Goal: Information Seeking & Learning: Find specific page/section

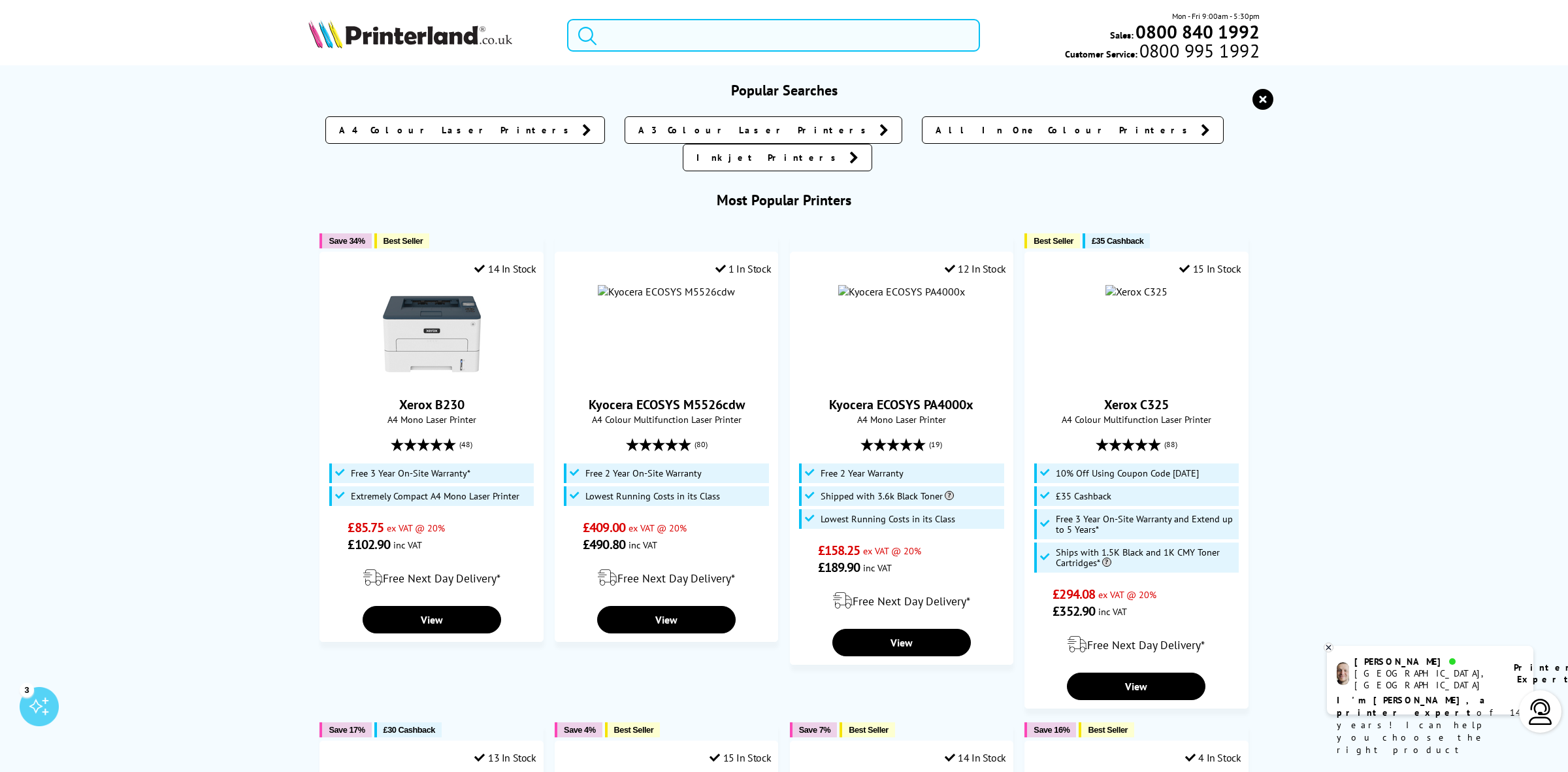
click at [624, 29] on input "search" at bounding box center [774, 35] width 413 height 33
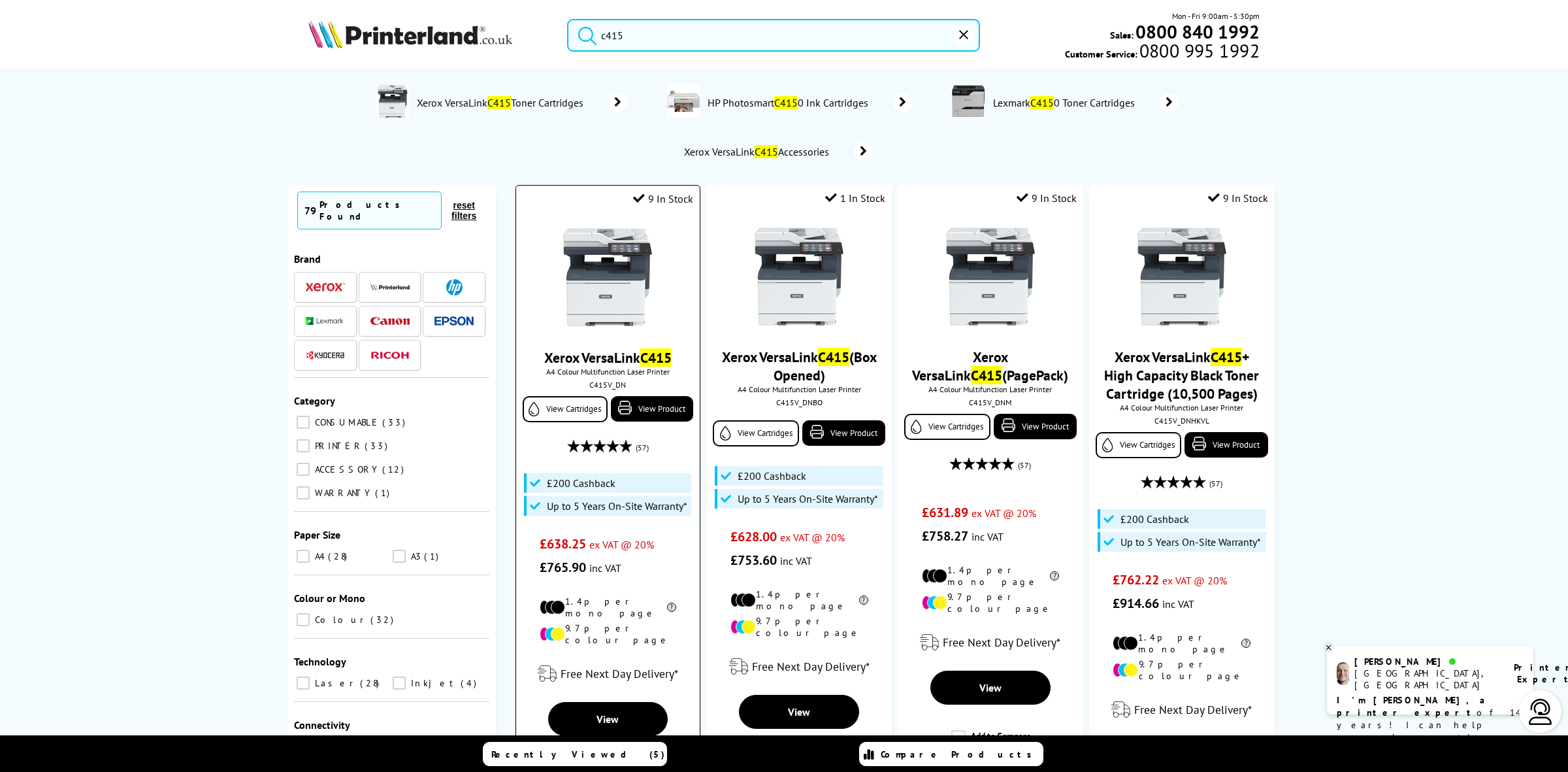
type input "c415"
click at [633, 289] on img at bounding box center [607, 277] width 98 height 98
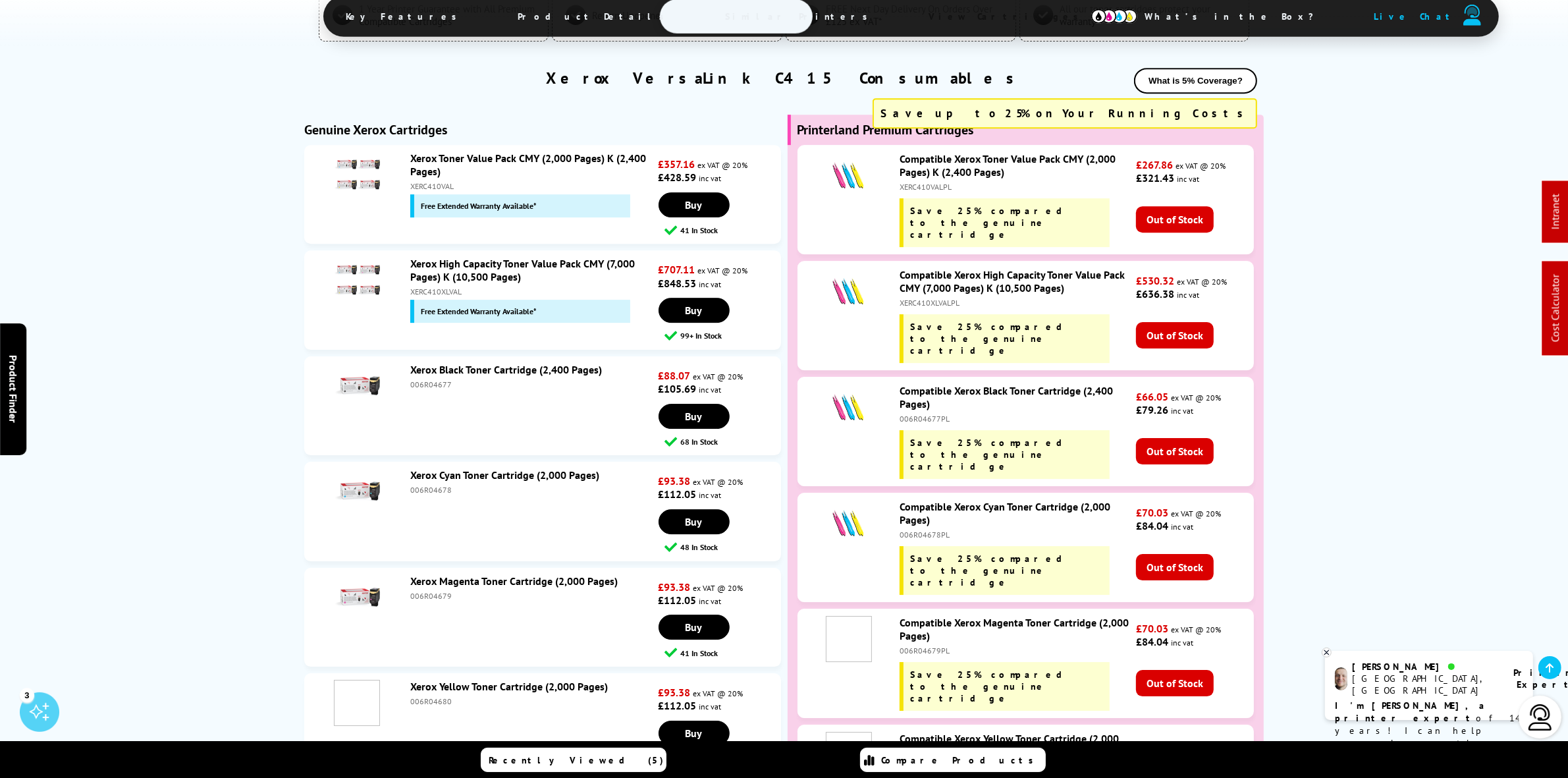
scroll to position [5270, 0]
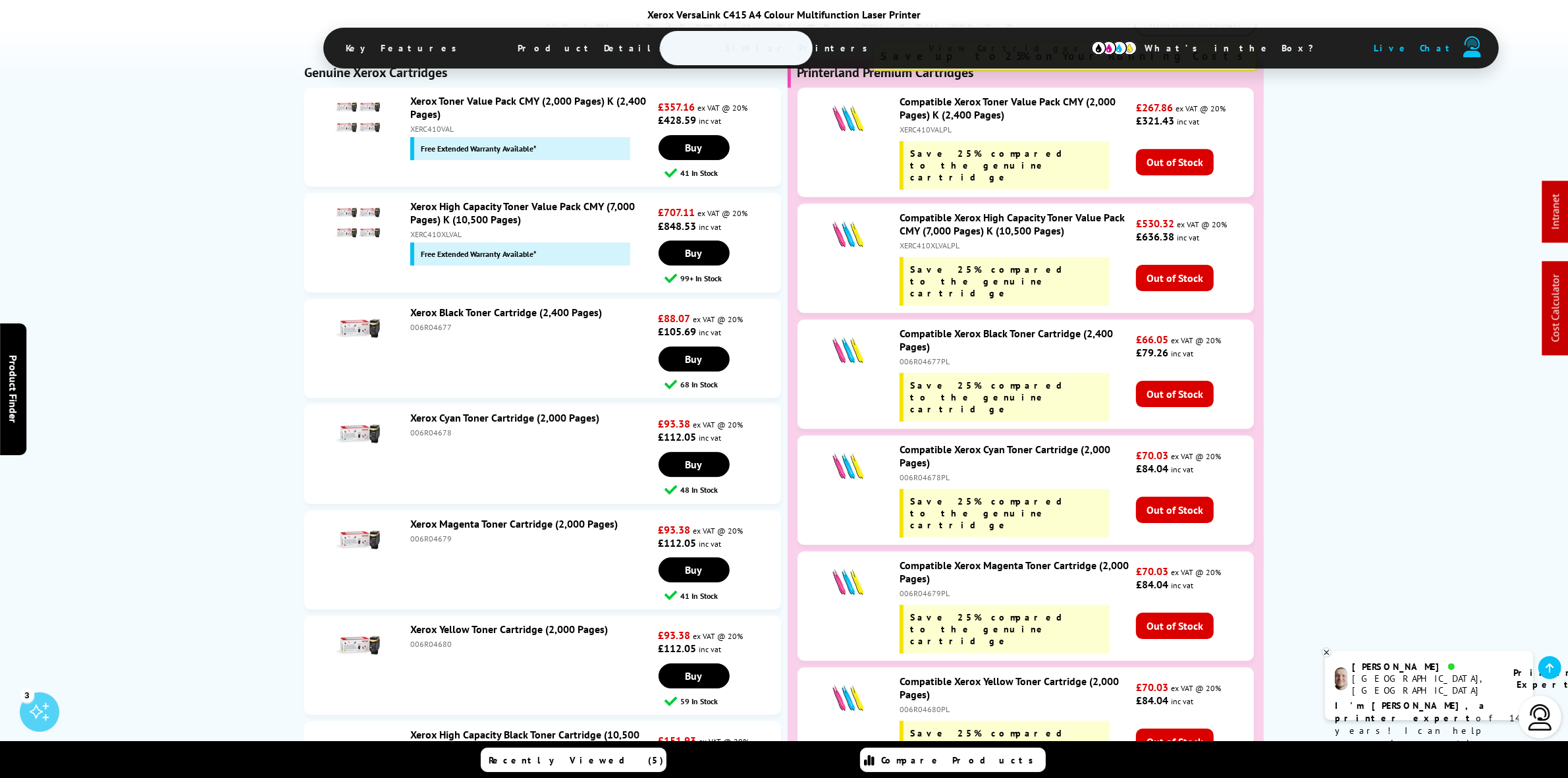
click at [438, 134] on div "XERC410VAL" at bounding box center [532, 128] width 245 height 10
copy div "XERC410VAL"
click at [440, 239] on div "XERC410XLVAL" at bounding box center [532, 233] width 245 height 10
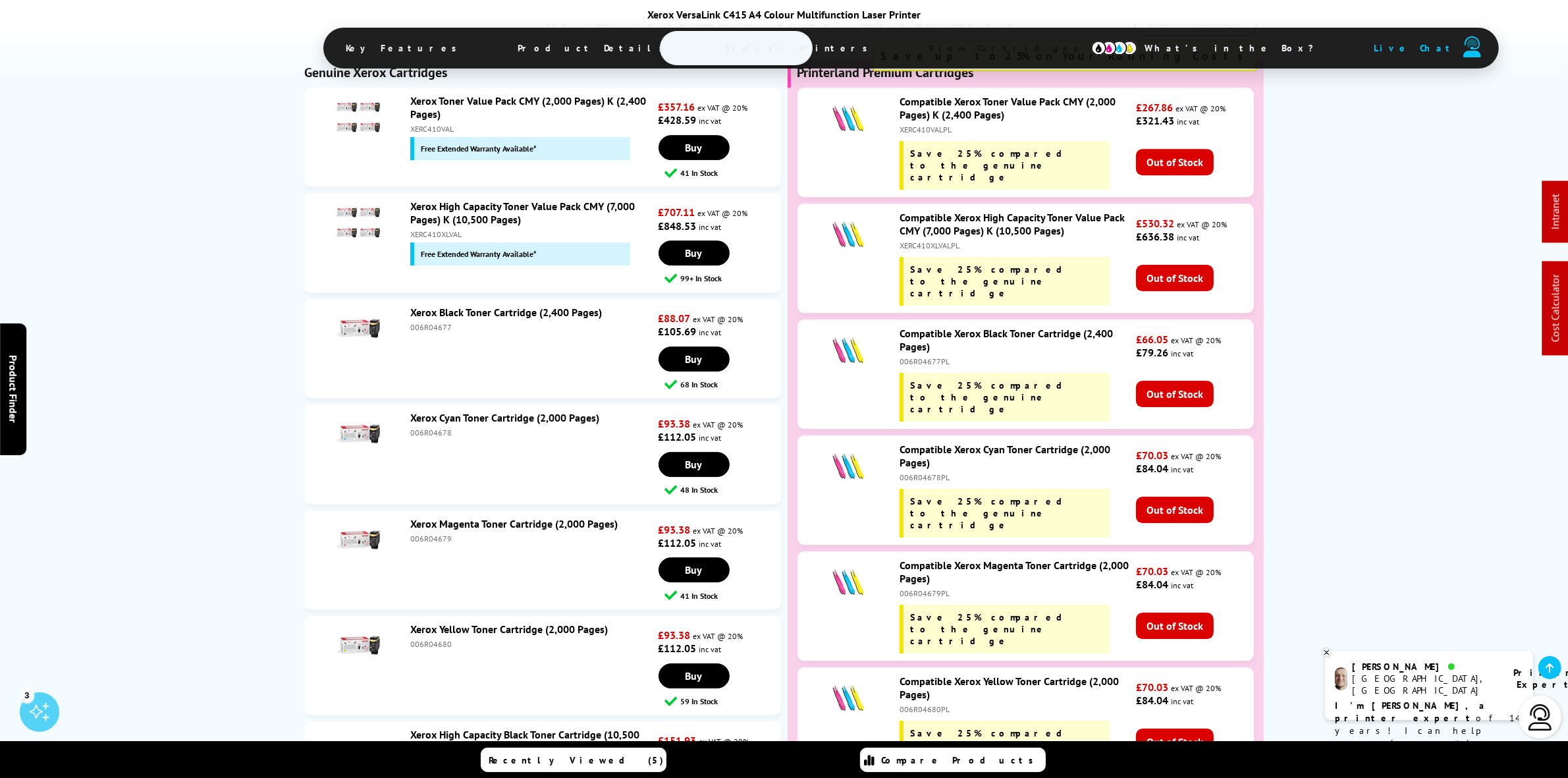
copy div "XERC410XLVAL"
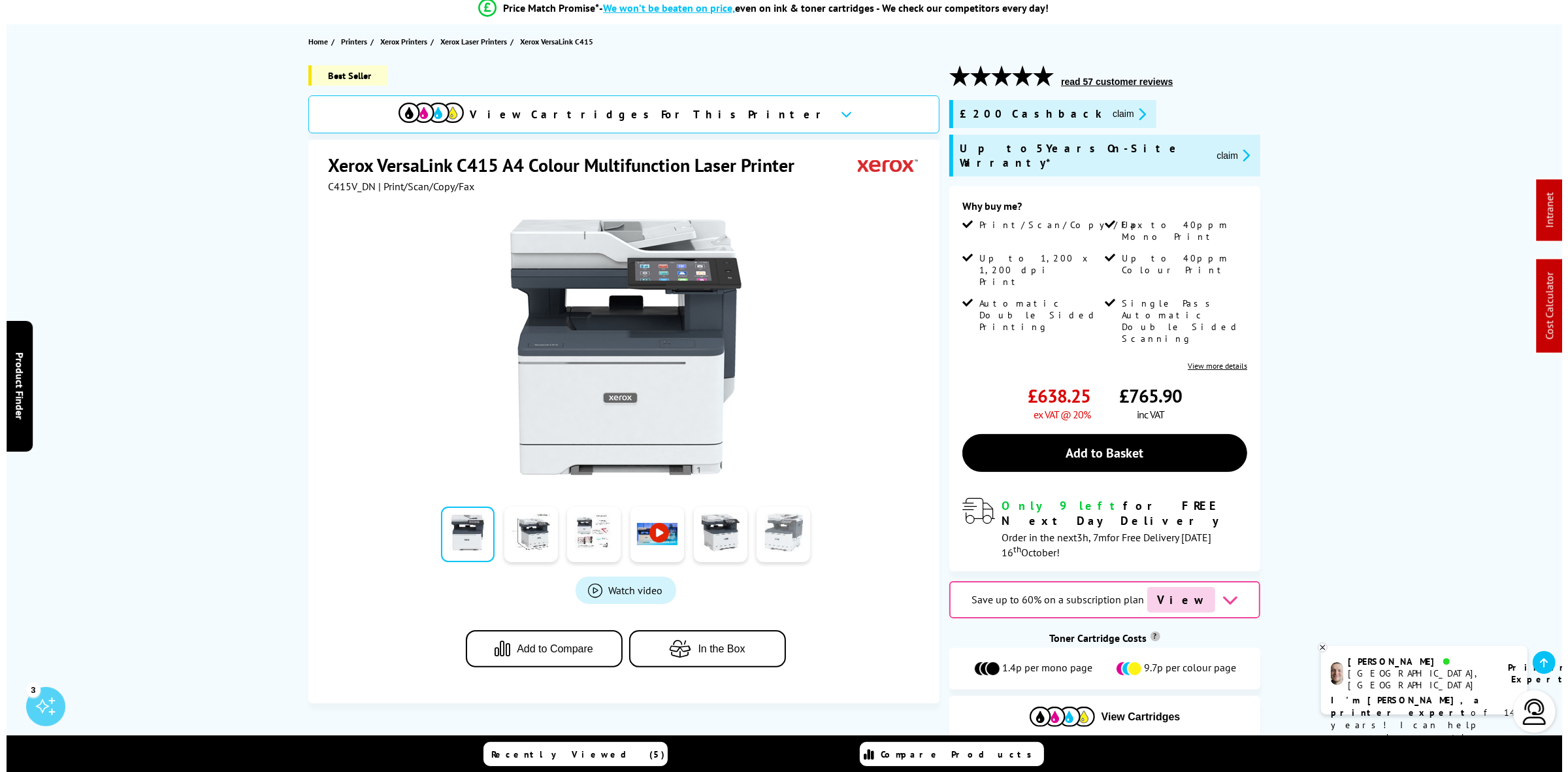
scroll to position [0, 0]
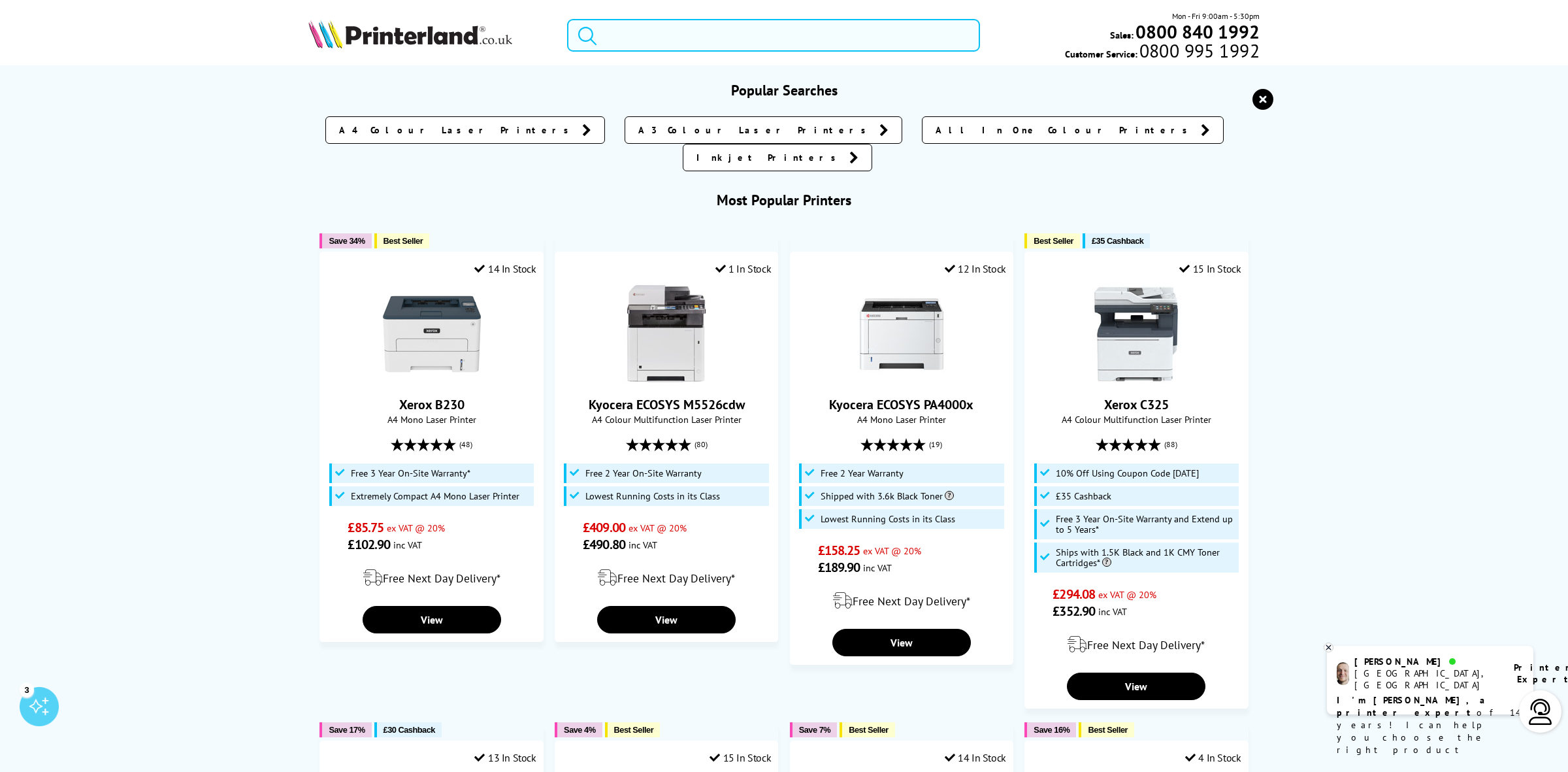
click at [749, 41] on input "search" at bounding box center [774, 35] width 413 height 33
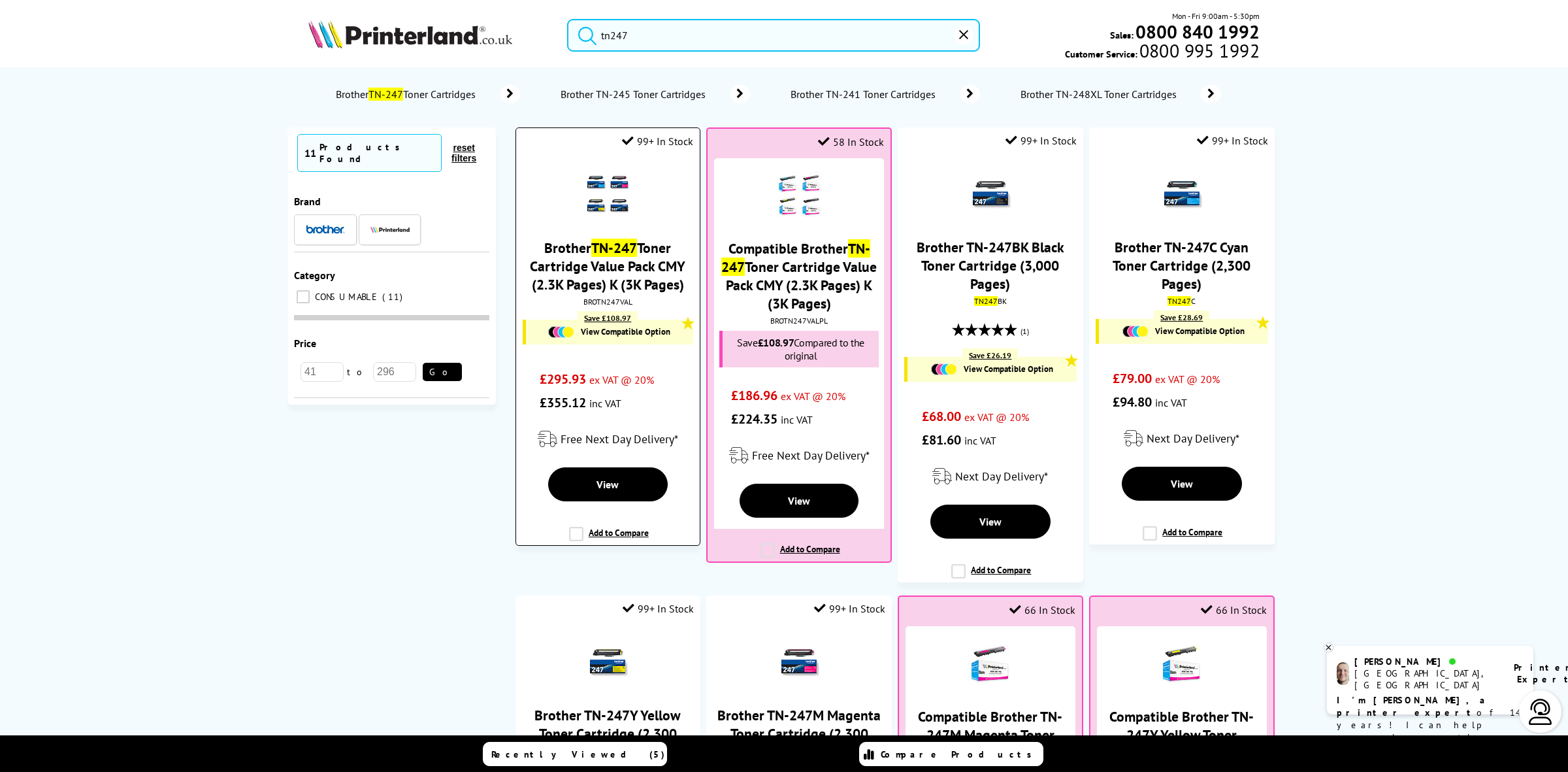
type input "tn247"
click at [578, 262] on link "Brother TN-247 Toner Cartridge Value Pack CMY (2.3K Pages) K (3K Pages)" at bounding box center [607, 266] width 155 height 54
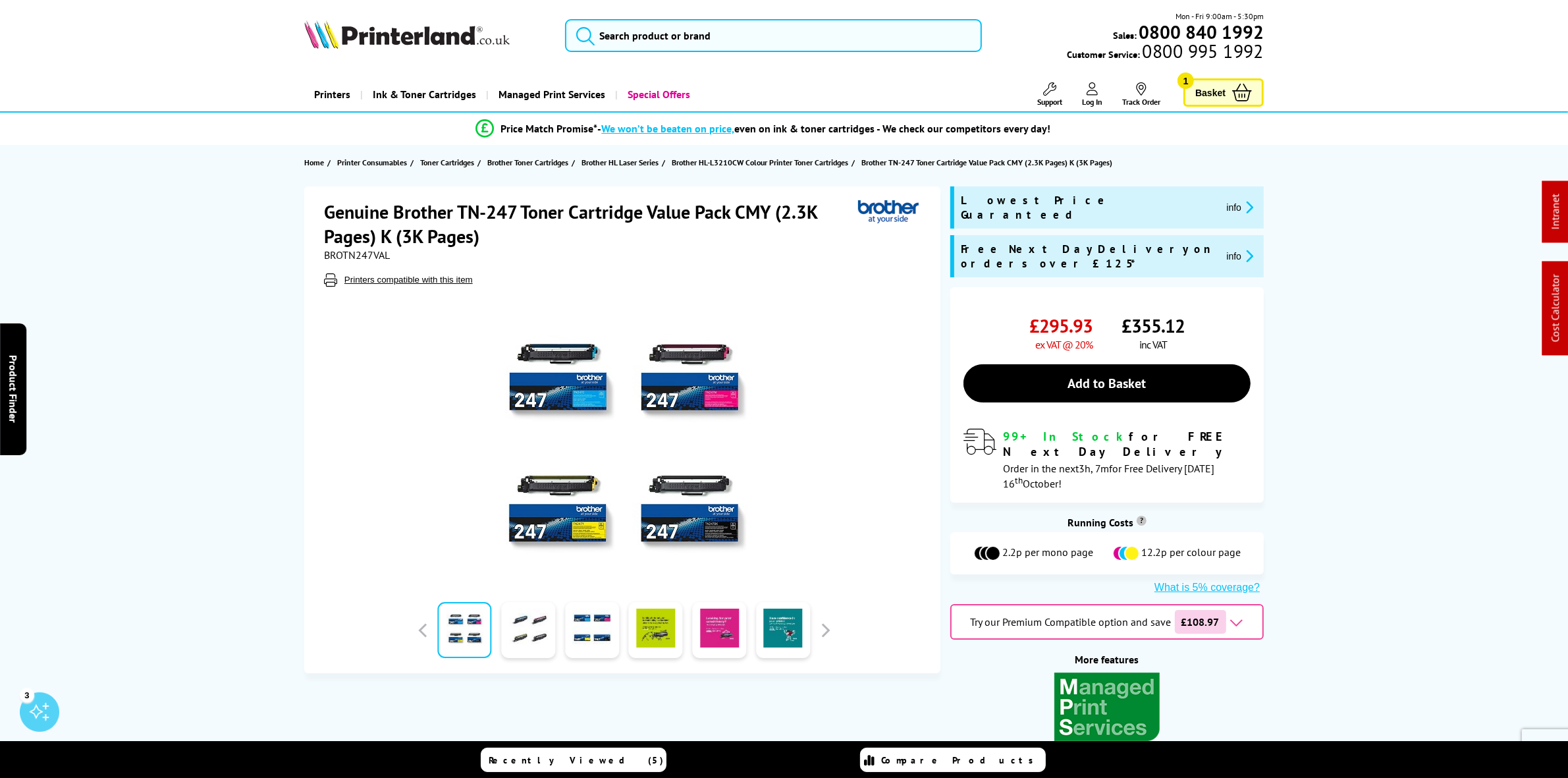
click at [351, 244] on h1 "Genuine Brother TN-247 Toner Cartridge Value Pack CMY (2.3K Pages) K (3K Pages)" at bounding box center [591, 223] width 534 height 49
click at [366, 254] on span "BROTN247VAL" at bounding box center [357, 254] width 66 height 13
copy span "BROTN247VAL"
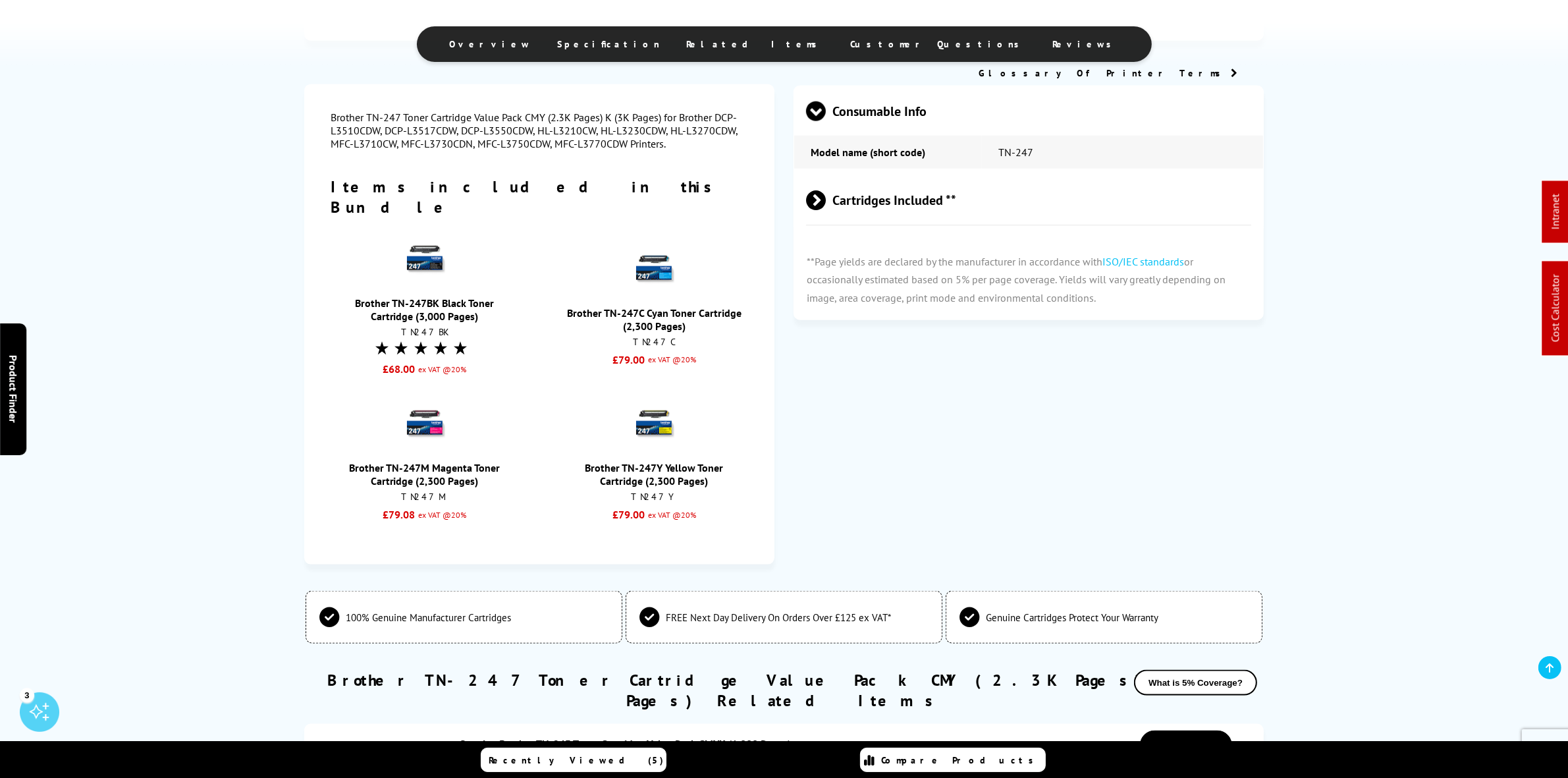
scroll to position [1482, 0]
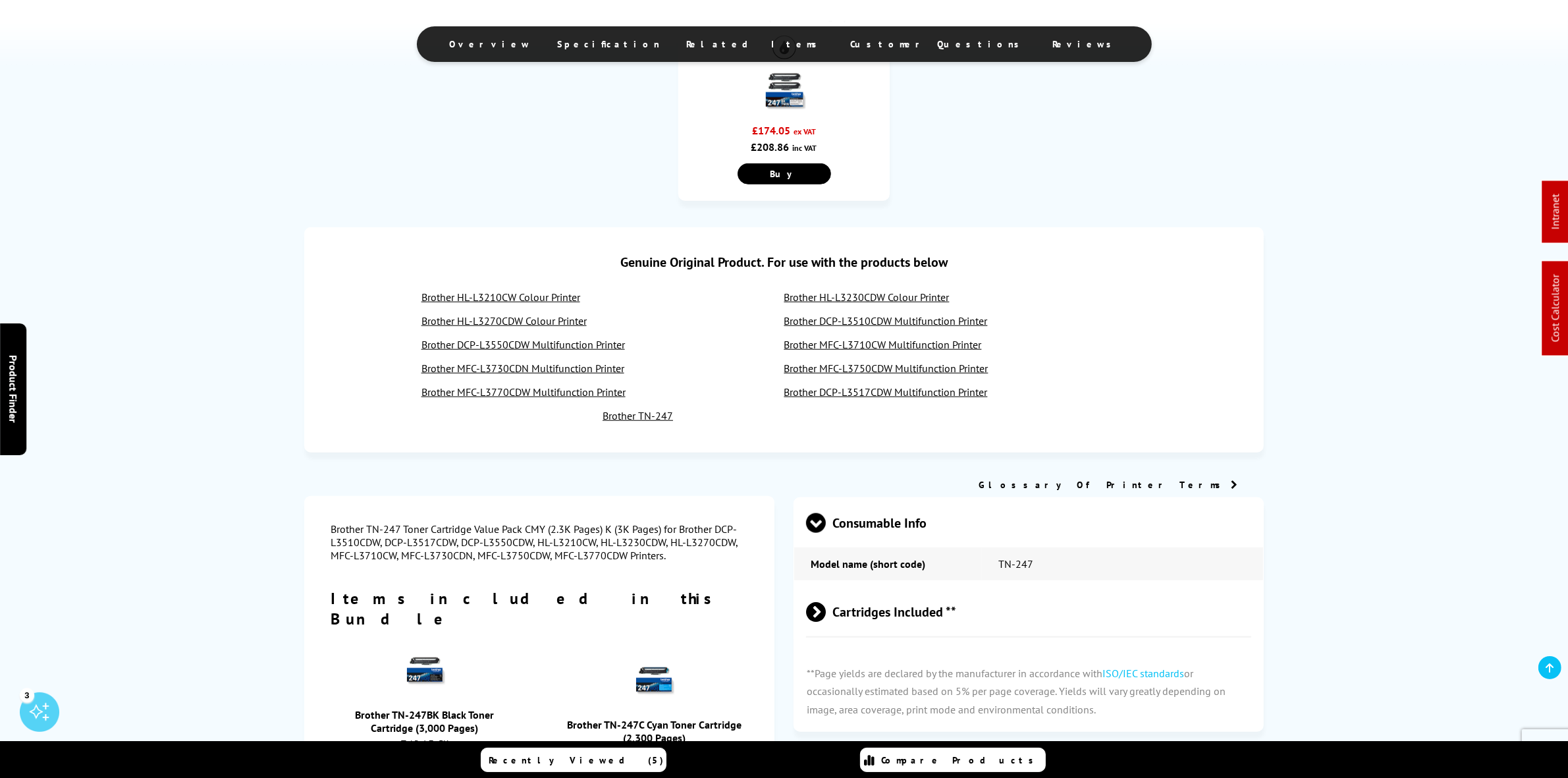
click at [519, 314] on link "Brother HL-L3270CDW Colour Printer" at bounding box center [504, 320] width 166 height 13
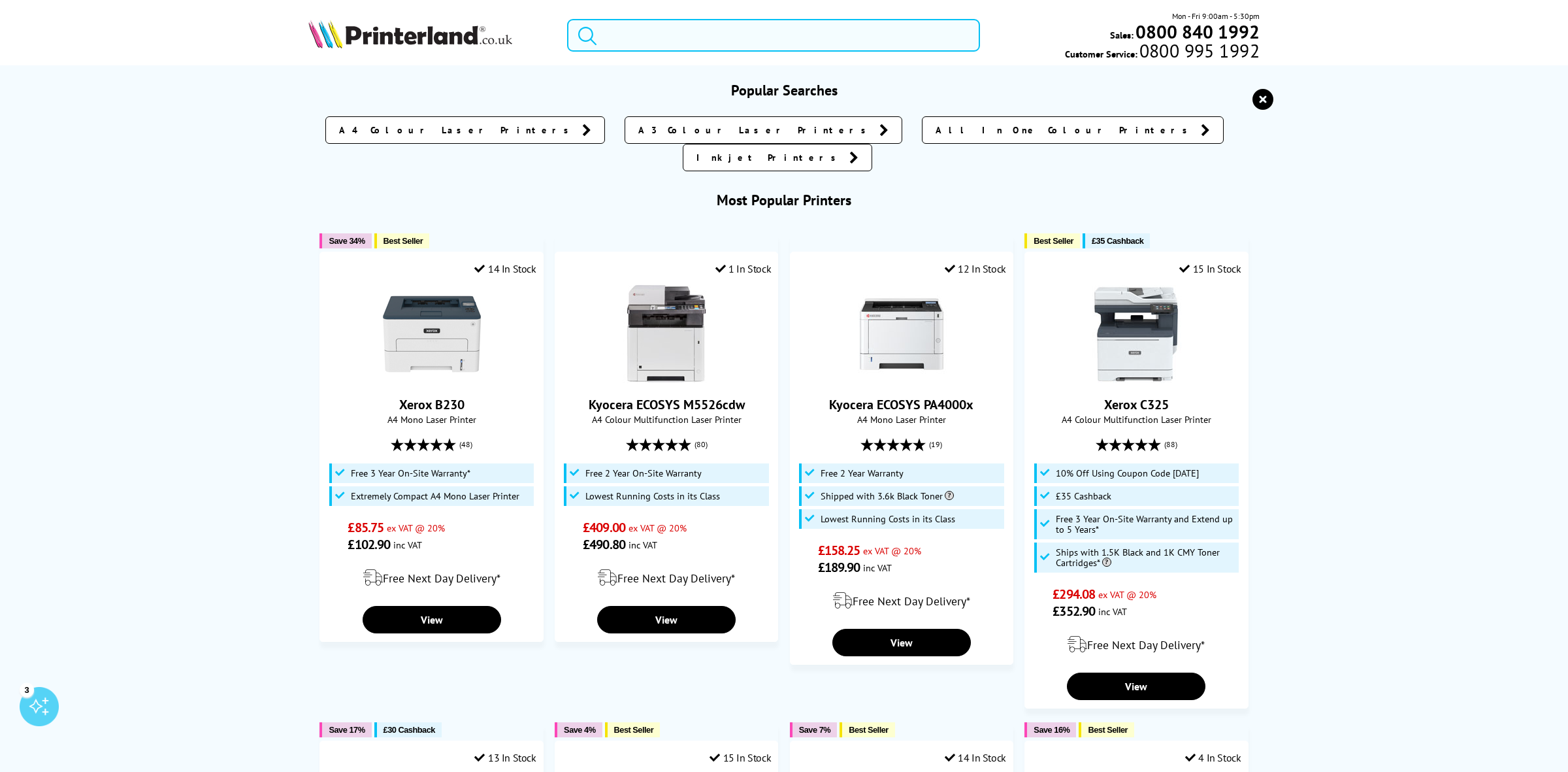
click at [647, 45] on input "search" at bounding box center [774, 35] width 413 height 33
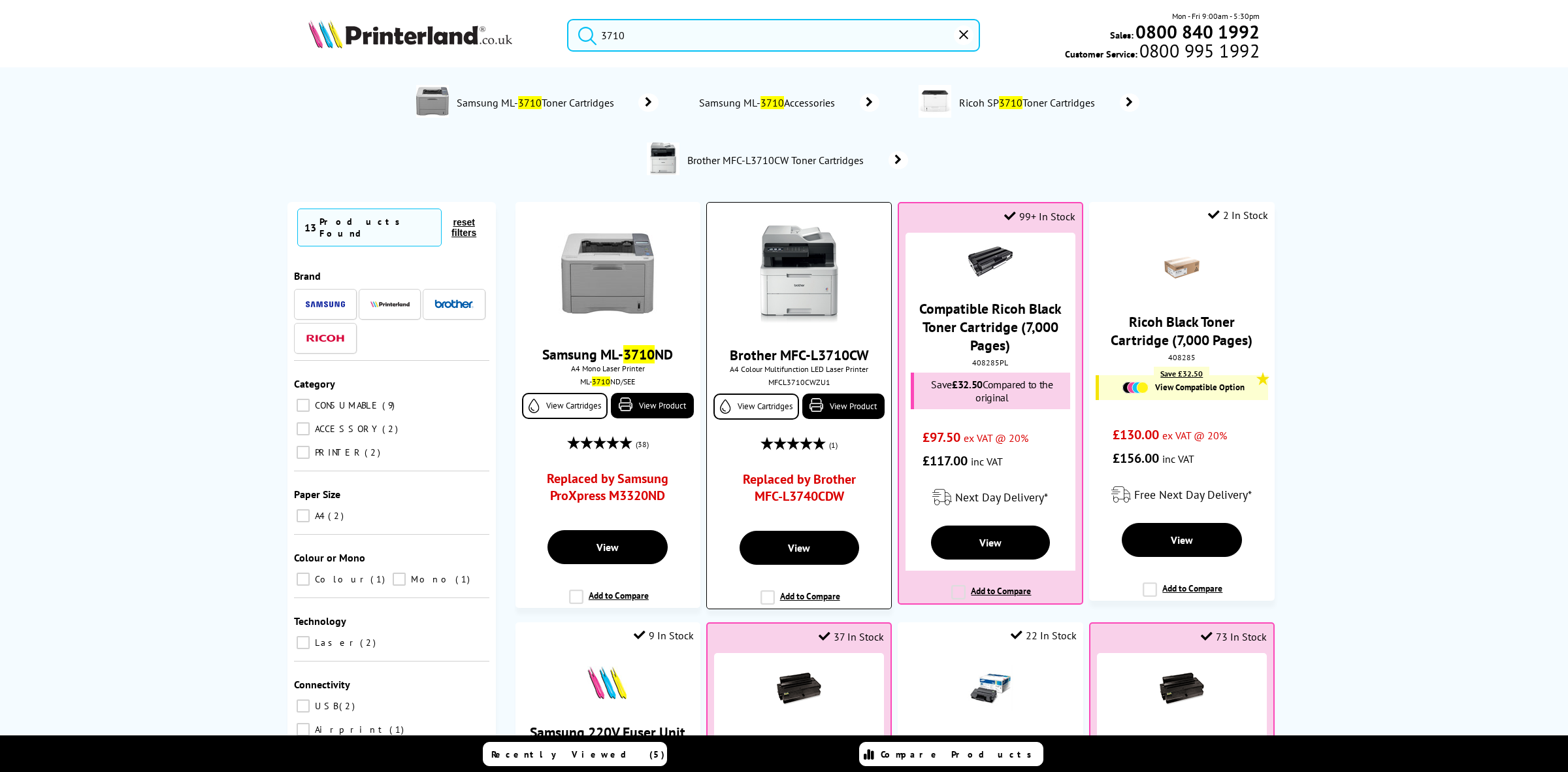
type input "3710"
click at [807, 280] on img at bounding box center [799, 274] width 98 height 98
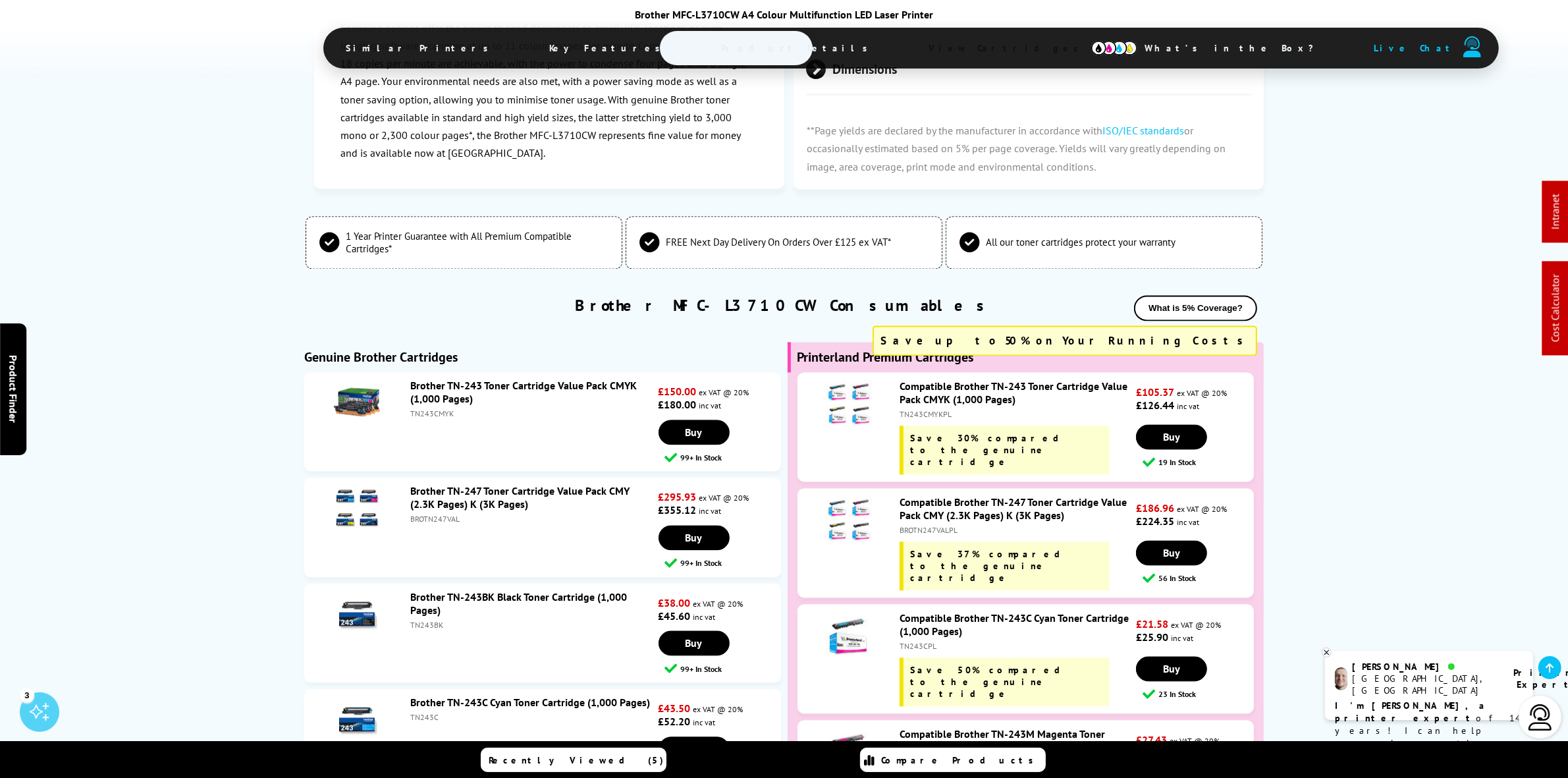
scroll to position [3295, 0]
